Goal: Task Accomplishment & Management: Use online tool/utility

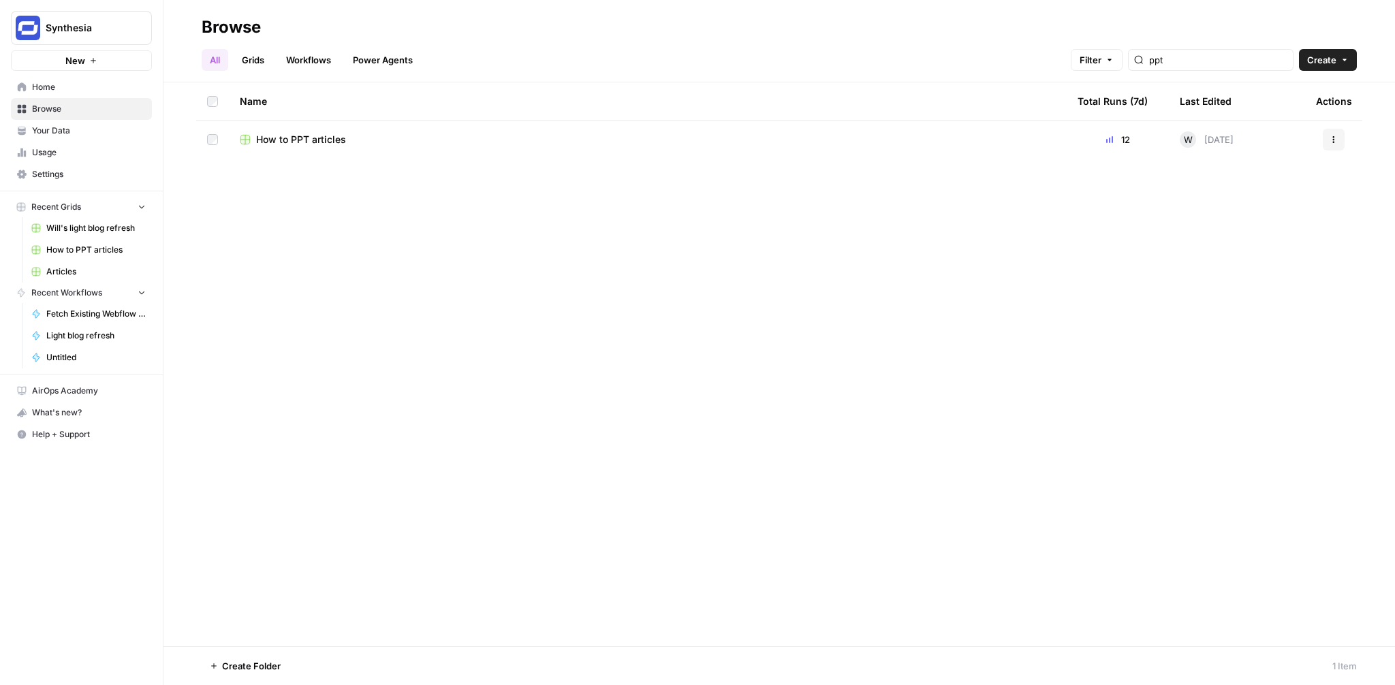
click at [1227, 67] on div "ppt" at bounding box center [1210, 60] width 165 height 22
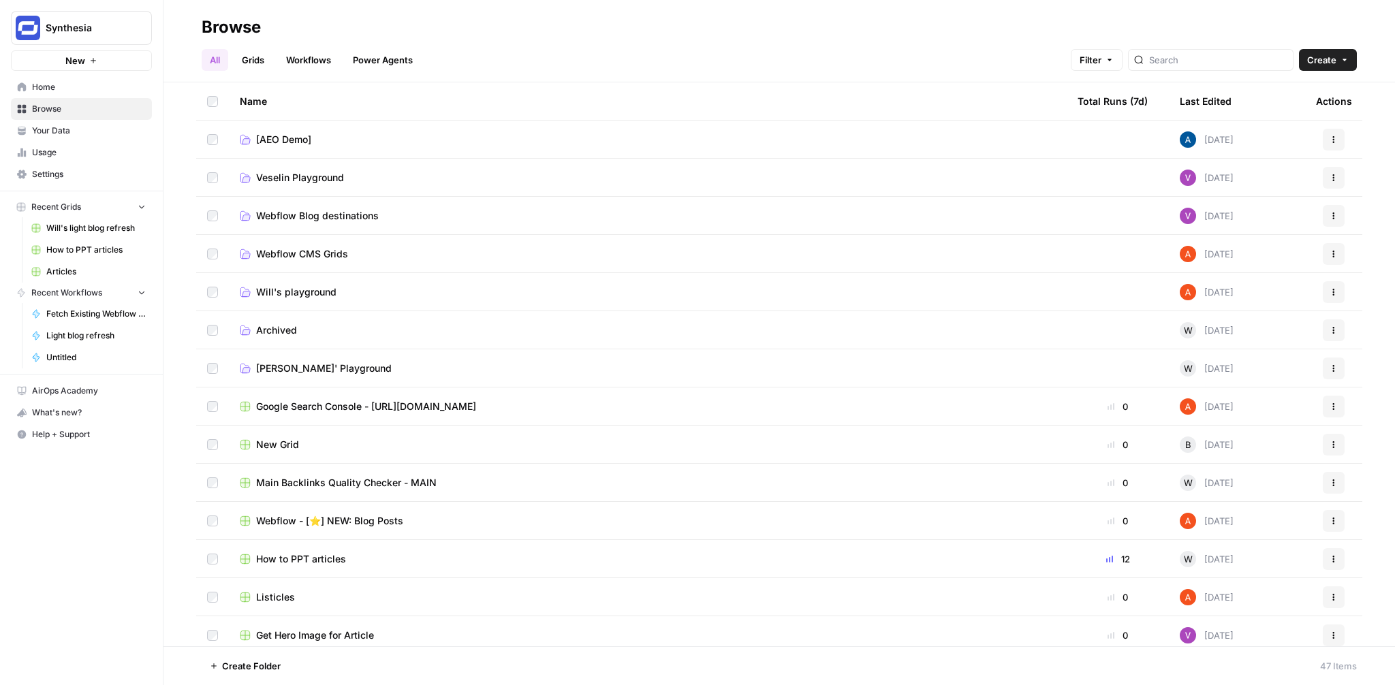
click at [123, 234] on span "Will's light blog refresh" at bounding box center [95, 228] width 99 height 12
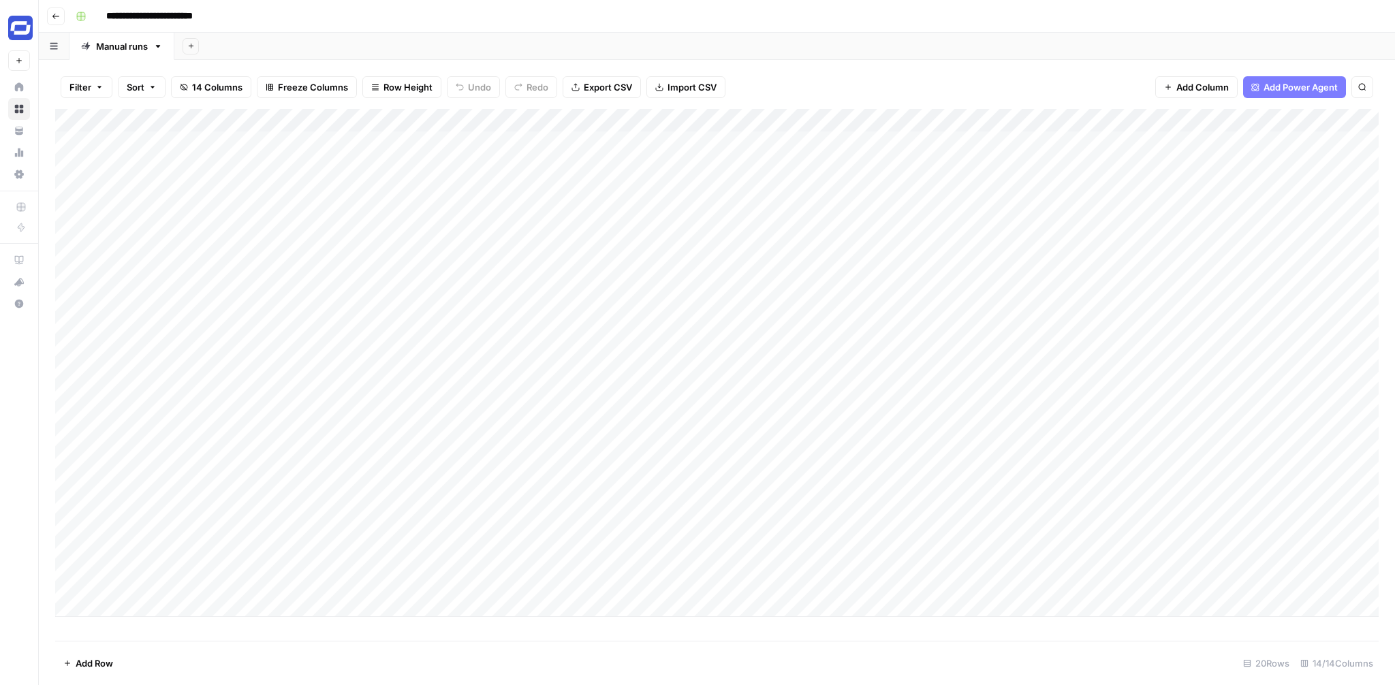
click at [59, 22] on button "Go back" at bounding box center [56, 16] width 18 height 18
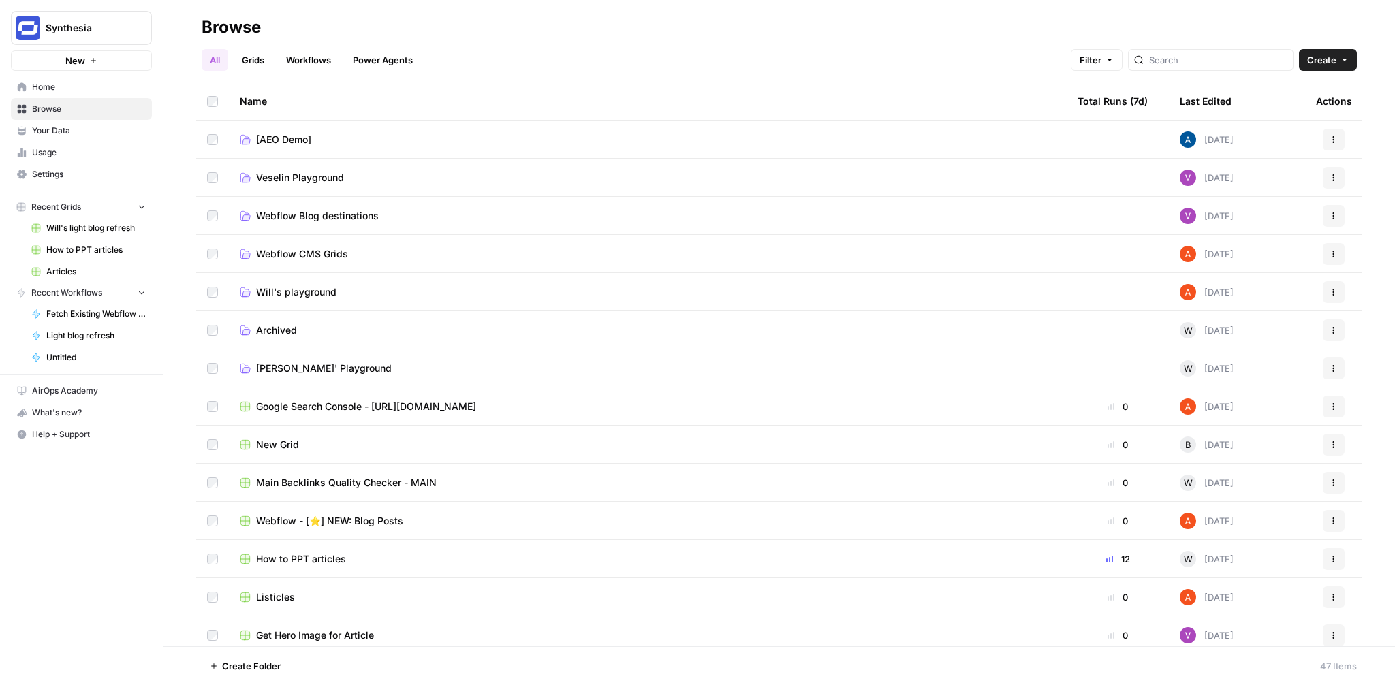
click at [299, 57] on link "Workflows" at bounding box center [308, 60] width 61 height 22
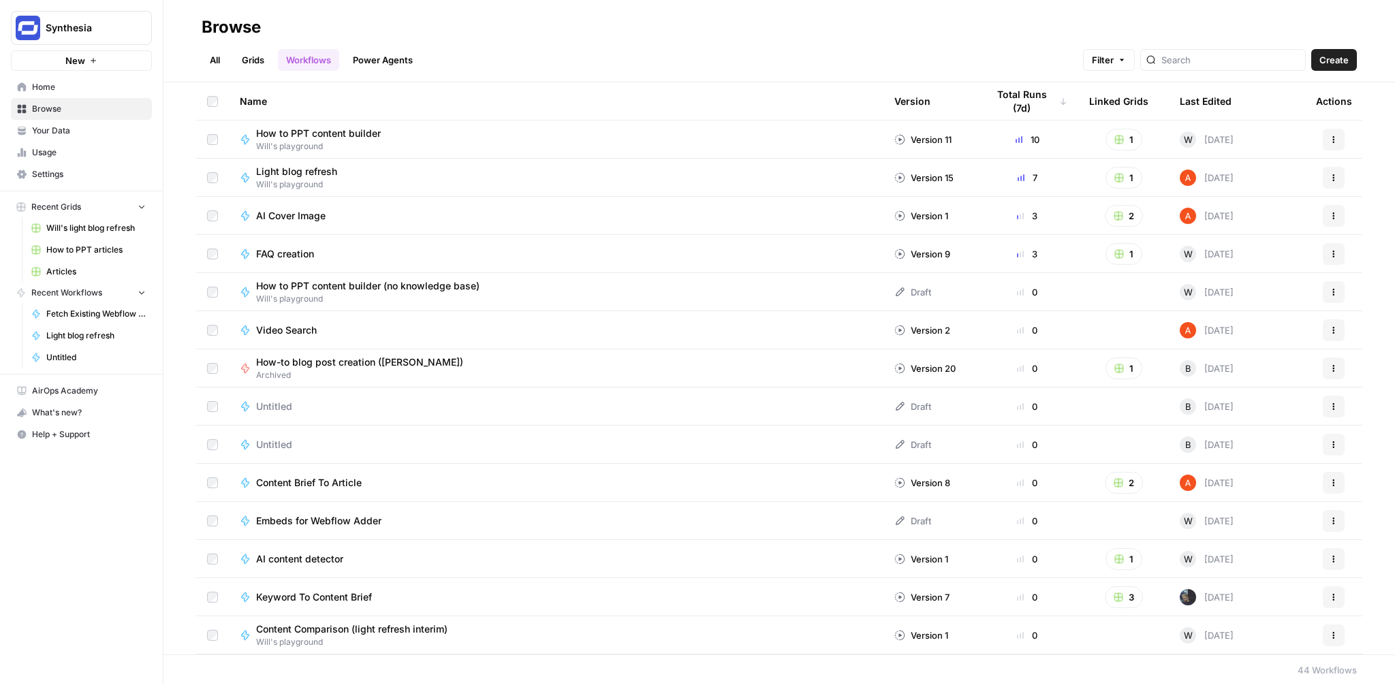
click at [308, 170] on span "Light blog refresh" at bounding box center [296, 172] width 81 height 14
